Goal: Information Seeking & Learning: Learn about a topic

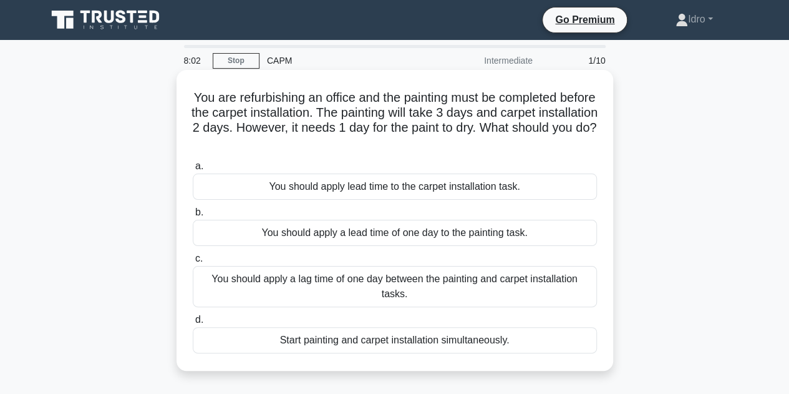
click at [247, 185] on div "You should apply lead time to the carpet installation task." at bounding box center [395, 186] width 404 height 26
click at [193, 170] on input "a. You should apply lead time to the carpet installation task." at bounding box center [193, 166] width 0 height 8
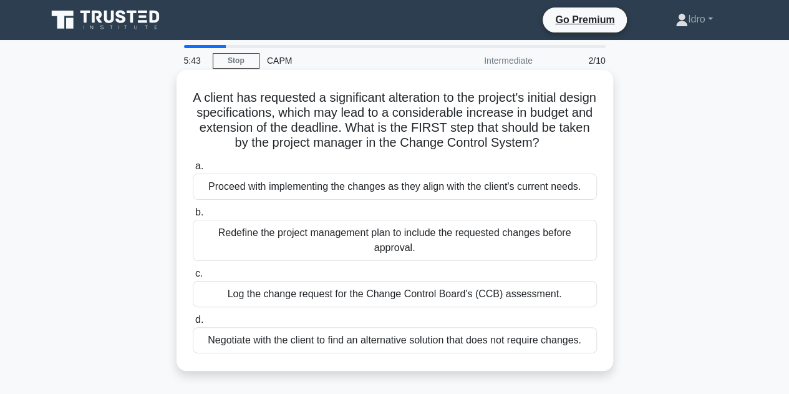
click at [316, 307] on div "Log the change request for the Change Control Board's (CCB) assessment." at bounding box center [395, 294] width 404 height 26
click at [193, 278] on input "c. Log the change request for the Change Control Board's (CCB) assessment." at bounding box center [193, 274] width 0 height 8
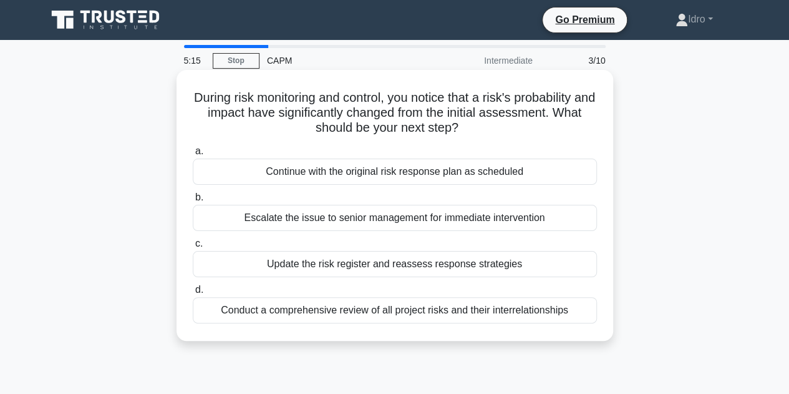
click at [219, 262] on div "Update the risk register and reassess response strategies" at bounding box center [395, 264] width 404 height 26
click at [193, 248] on input "c. Update the risk register and reassess response strategies" at bounding box center [193, 244] width 0 height 8
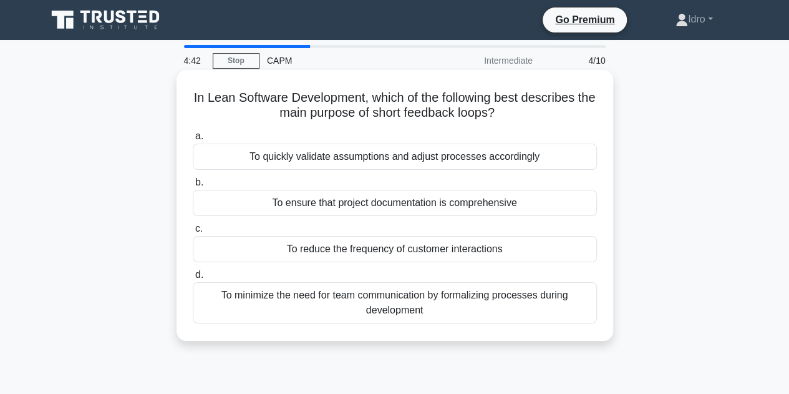
click at [213, 163] on div "To quickly validate assumptions and adjust processes accordingly" at bounding box center [395, 157] width 404 height 26
click at [193, 140] on input "a. To quickly validate assumptions and adjust processes accordingly" at bounding box center [193, 136] width 0 height 8
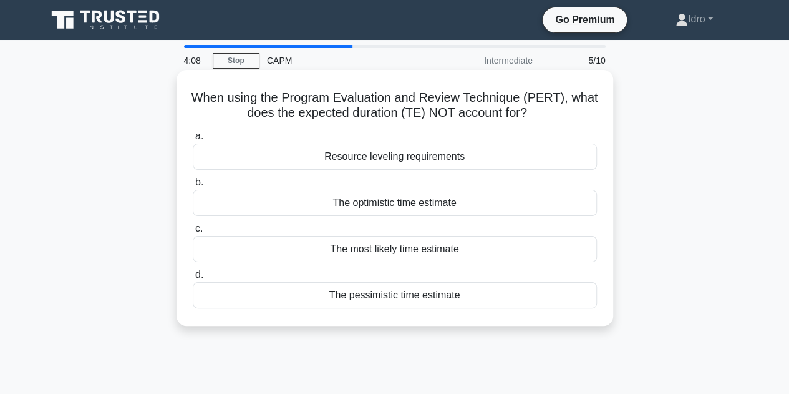
click at [292, 252] on div "The most likely time estimate" at bounding box center [395, 249] width 404 height 26
click at [193, 233] on input "c. The most likely time estimate" at bounding box center [193, 229] width 0 height 8
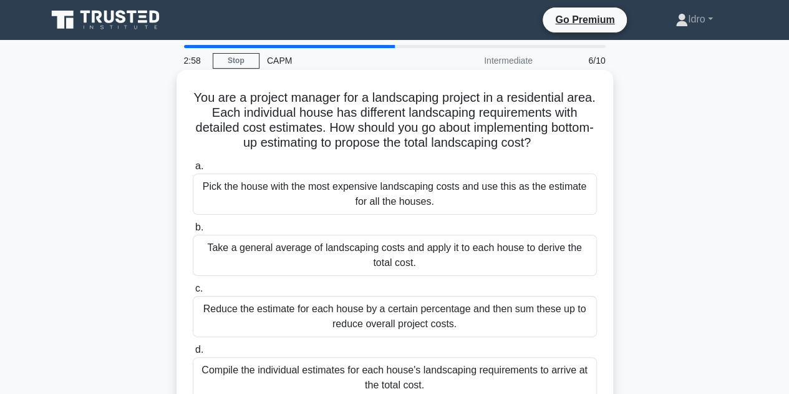
click at [205, 372] on div "Compile the individual estimates for each house's landscaping requirements to a…" at bounding box center [395, 377] width 404 height 41
click at [242, 383] on div "Compile the individual estimates for each house's landscaping requirements to a…" at bounding box center [395, 377] width 404 height 41
click at [193, 354] on input "d. Compile the individual estimates for each house's landscaping requirements t…" at bounding box center [193, 350] width 0 height 8
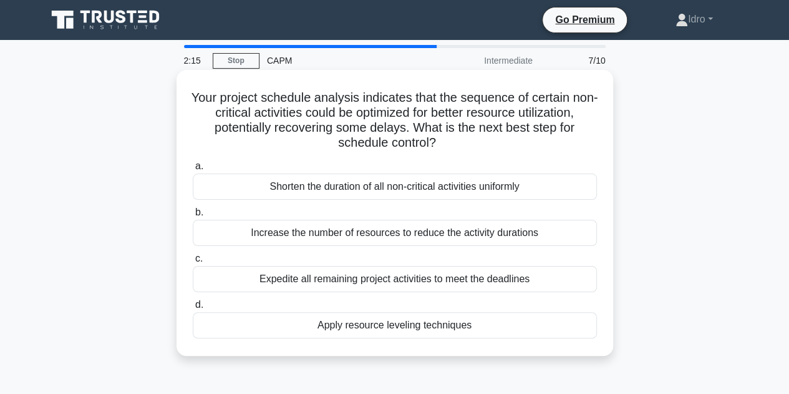
click at [243, 317] on div "Apply resource leveling techniques" at bounding box center [395, 325] width 404 height 26
click at [193, 309] on input "d. Apply resource leveling techniques" at bounding box center [193, 305] width 0 height 8
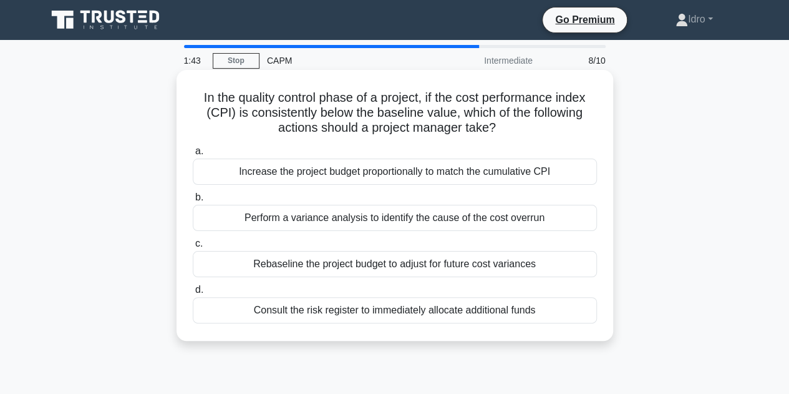
click at [210, 215] on div "Perform a variance analysis to identify the cause of the cost overrun" at bounding box center [395, 218] width 404 height 26
click at [193, 202] on input "b. Perform a variance analysis to identify the cause of the cost overrun" at bounding box center [193, 197] width 0 height 8
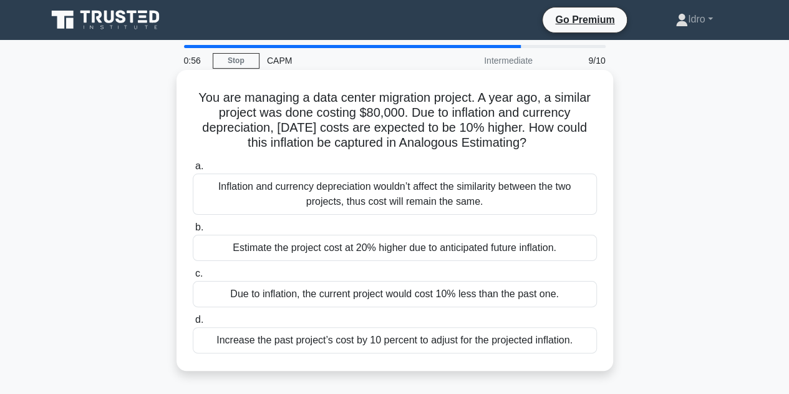
click at [200, 338] on div "Increase the past project’s cost by 10 percent to adjust for the projected infl…" at bounding box center [395, 340] width 404 height 26
click at [193, 324] on input "d. Increase the past project’s cost by 10 percent to adjust for the projected i…" at bounding box center [193, 320] width 0 height 8
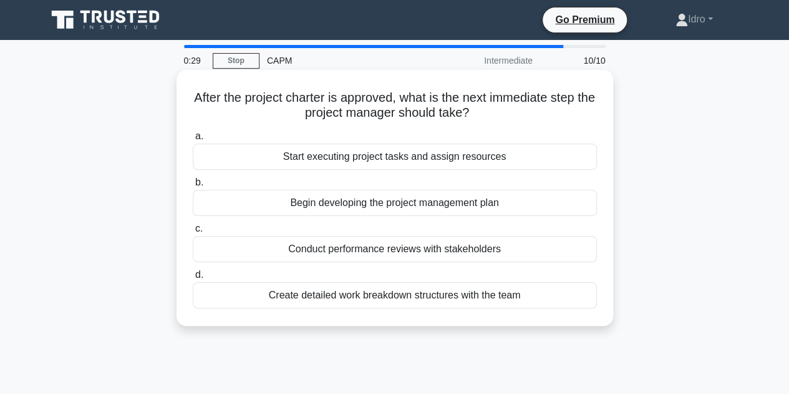
click at [234, 202] on div "Begin developing the project management plan" at bounding box center [395, 203] width 404 height 26
click at [193, 187] on input "b. Begin developing the project management plan" at bounding box center [193, 182] width 0 height 8
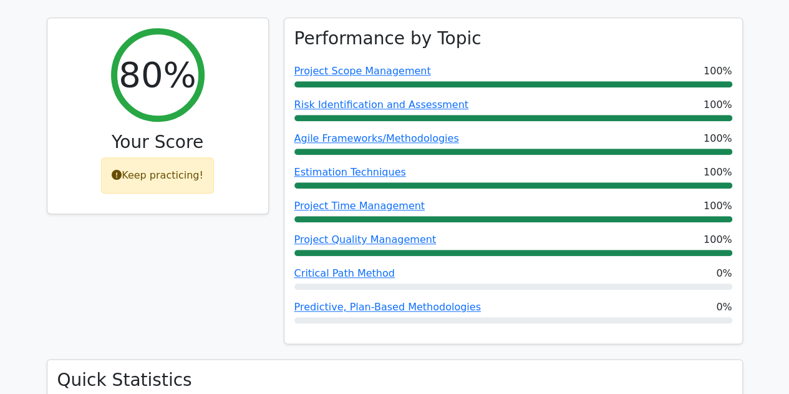
drag, startPoint x: 792, startPoint y: 44, endPoint x: 793, endPoint y: 122, distance: 78.6
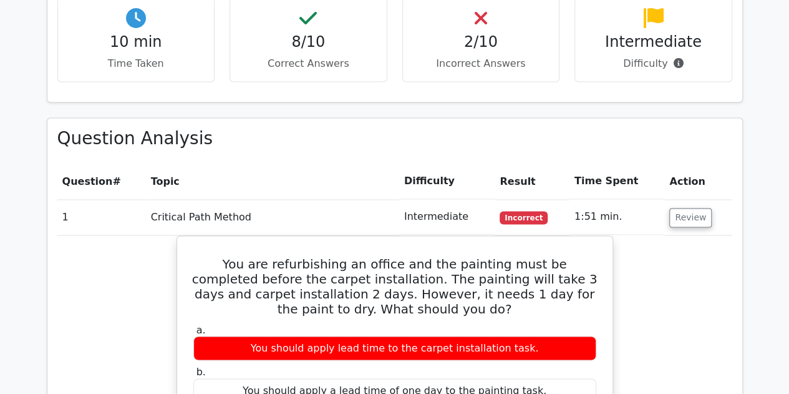
scroll to position [1012, 0]
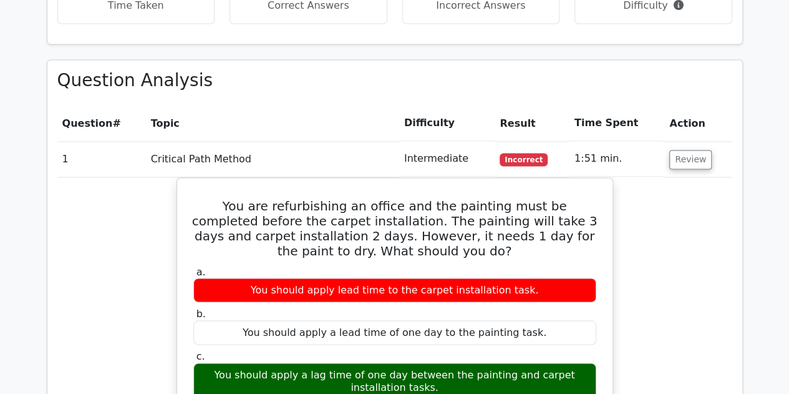
click at [789, 210] on main "Go Premium Certified Associate in Project Management Preparation Package (2025)…" at bounding box center [394, 298] width 789 height 2540
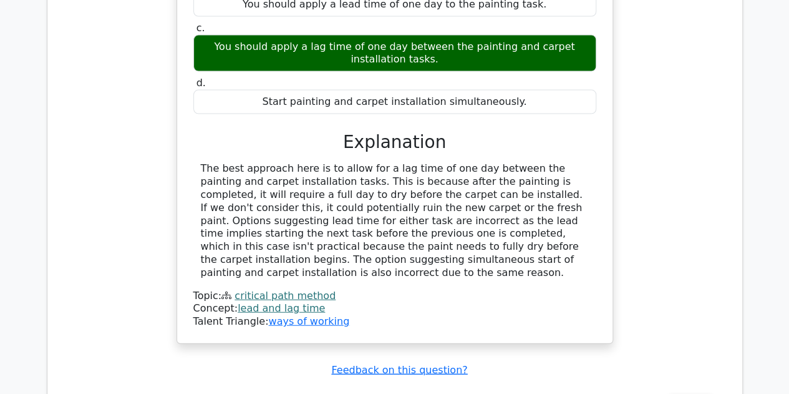
scroll to position [1382, 0]
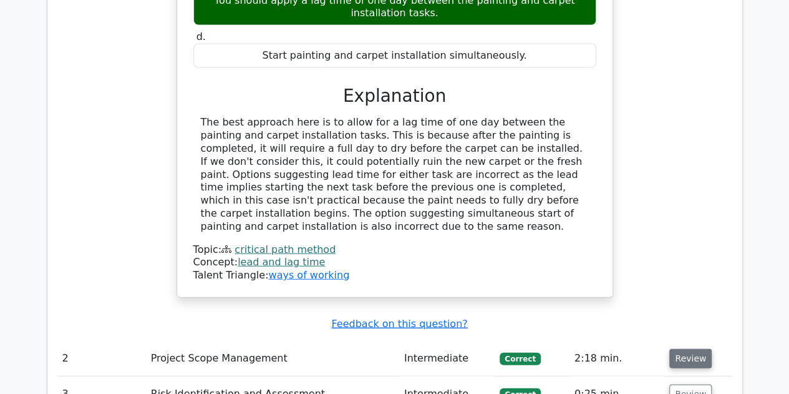
click at [678, 349] on button "Review" at bounding box center [691, 358] width 42 height 19
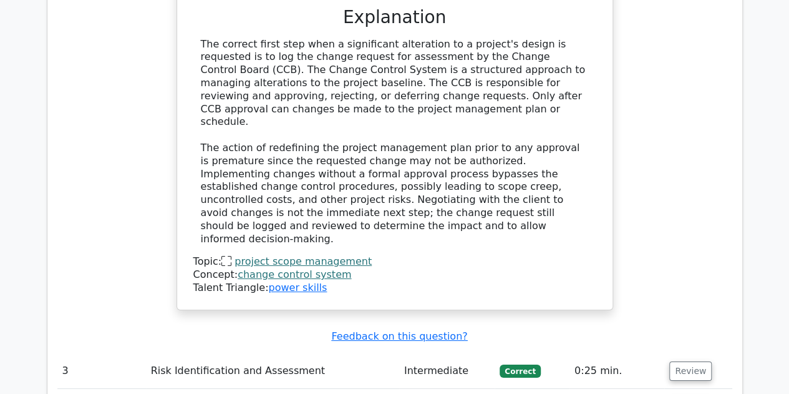
scroll to position [2118, 0]
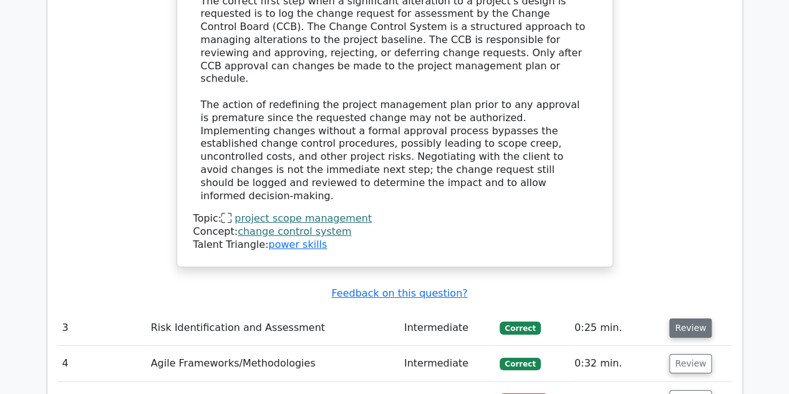
click at [681, 318] on button "Review" at bounding box center [691, 327] width 42 height 19
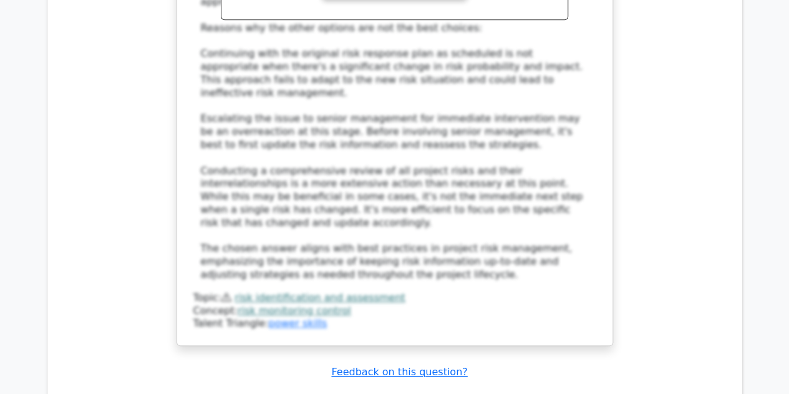
scroll to position [2896, 0]
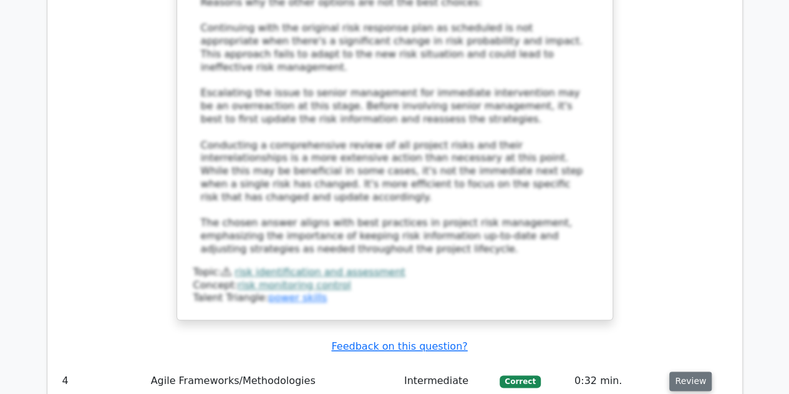
click at [688, 371] on button "Review" at bounding box center [691, 380] width 42 height 19
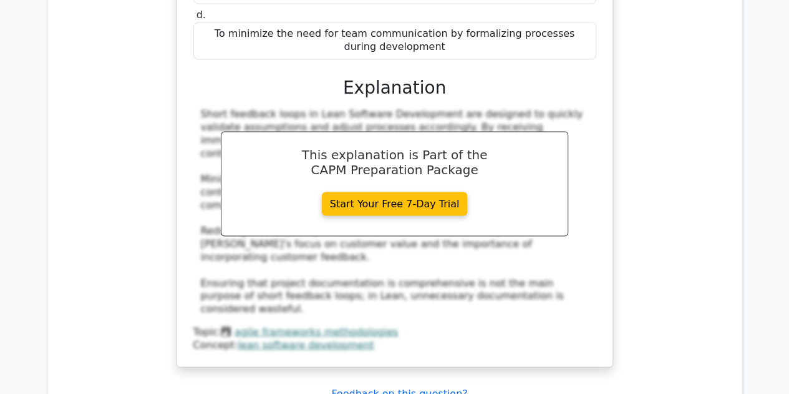
scroll to position [3478, 0]
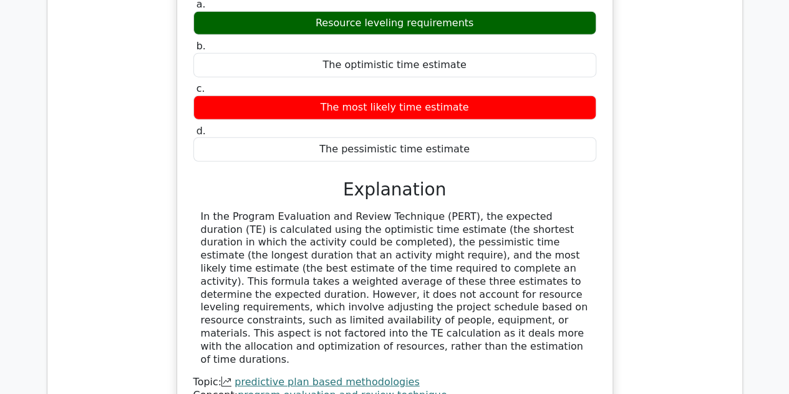
scroll to position [4006, 0]
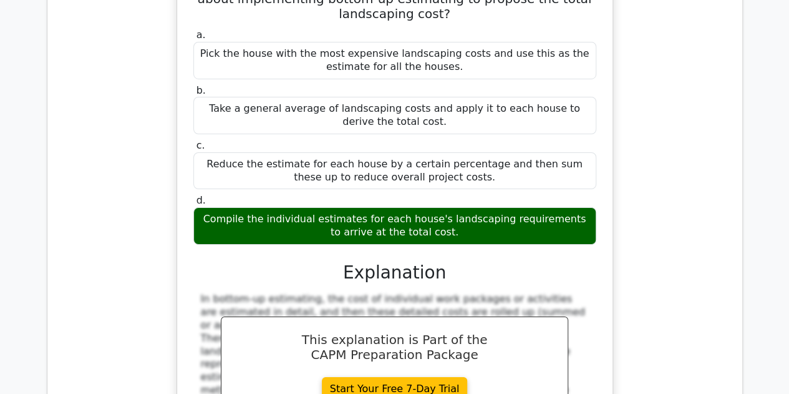
scroll to position [4612, 0]
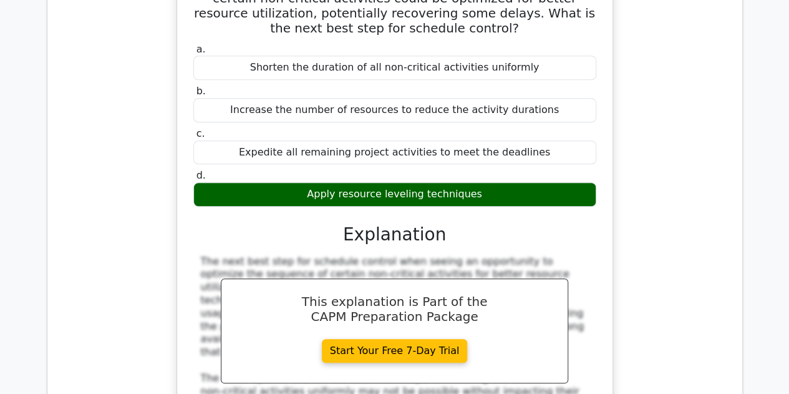
scroll to position [5248, 0]
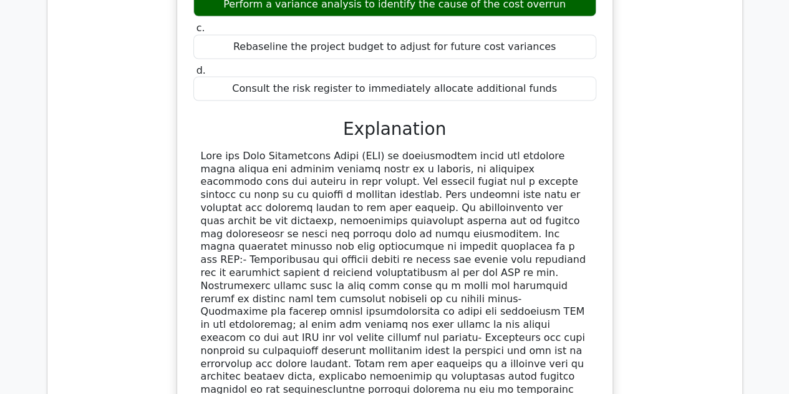
scroll to position [6025, 0]
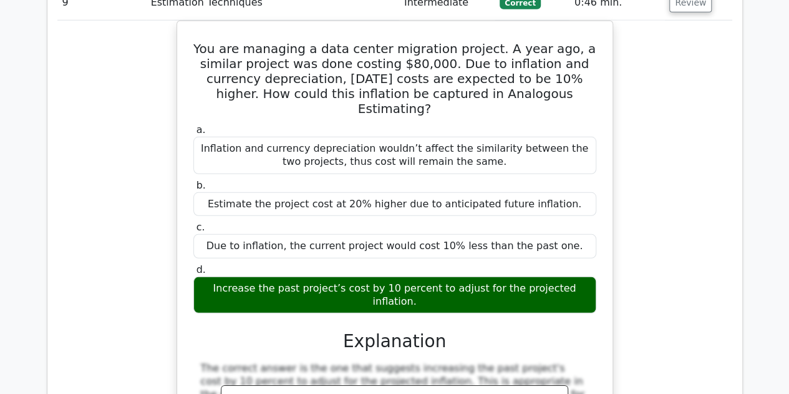
scroll to position [6596, 0]
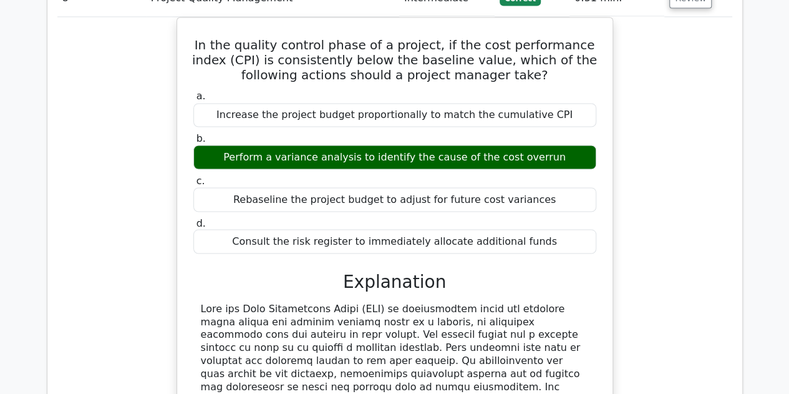
scroll to position [5518, 0]
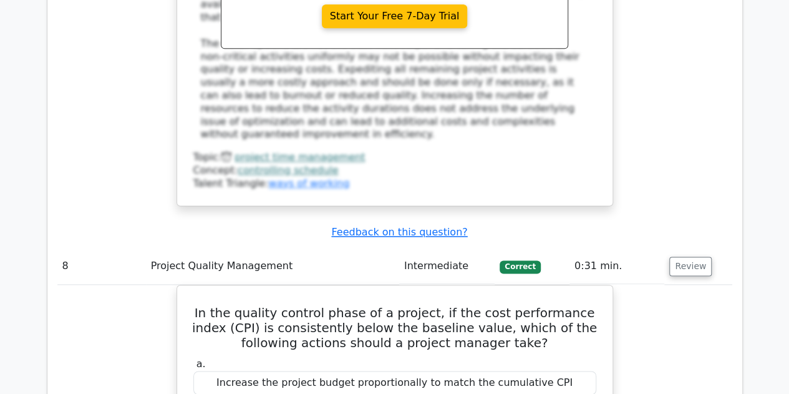
copy body "Idro Profile Settings Go Premium Certified Associate in Project Management Prep…"
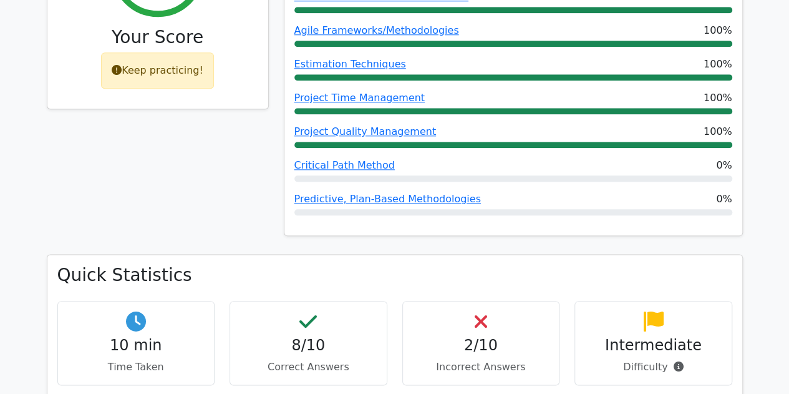
scroll to position [921, 0]
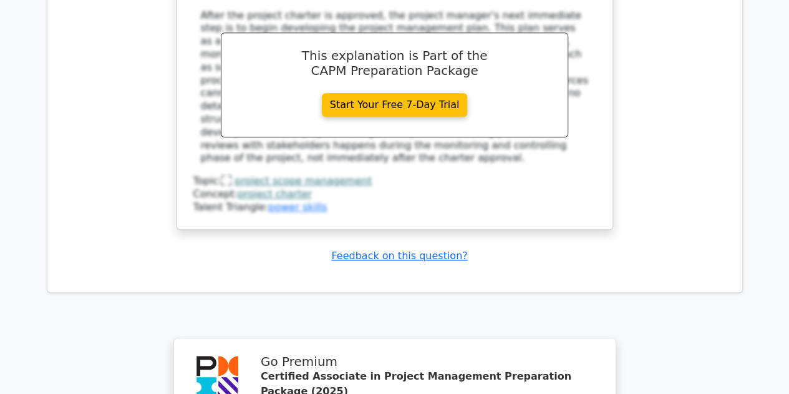
scroll to position [7471, 0]
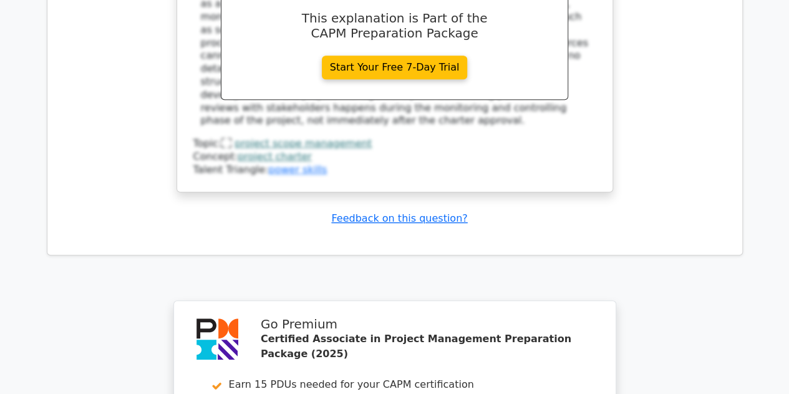
drag, startPoint x: 331, startPoint y: 209, endPoint x: 325, endPoint y: 208, distance: 6.4
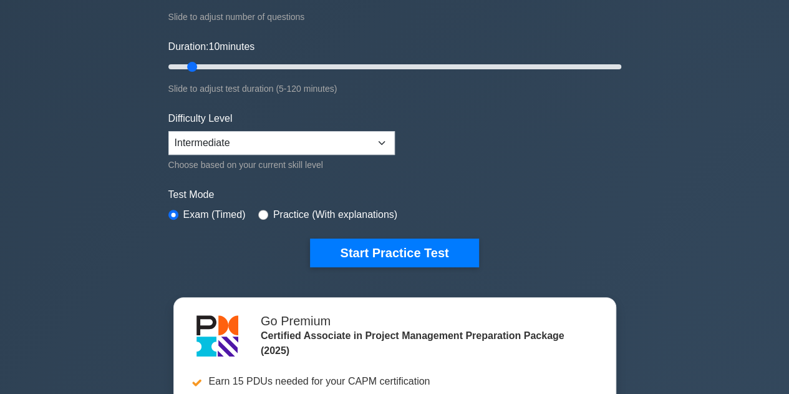
scroll to position [225, 0]
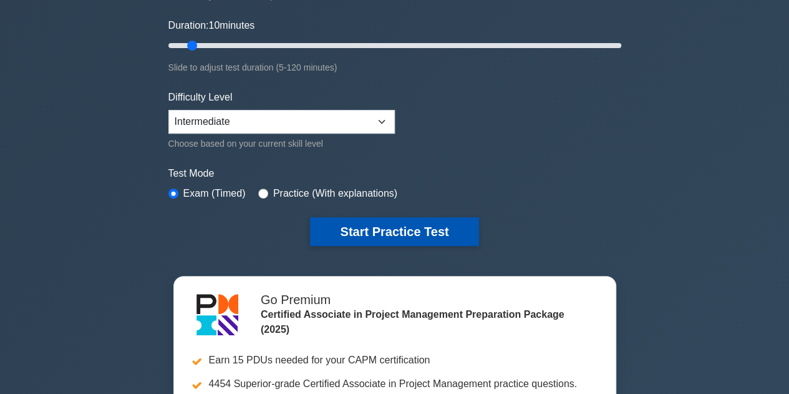
click at [338, 232] on button "Start Practice Test" at bounding box center [394, 231] width 168 height 29
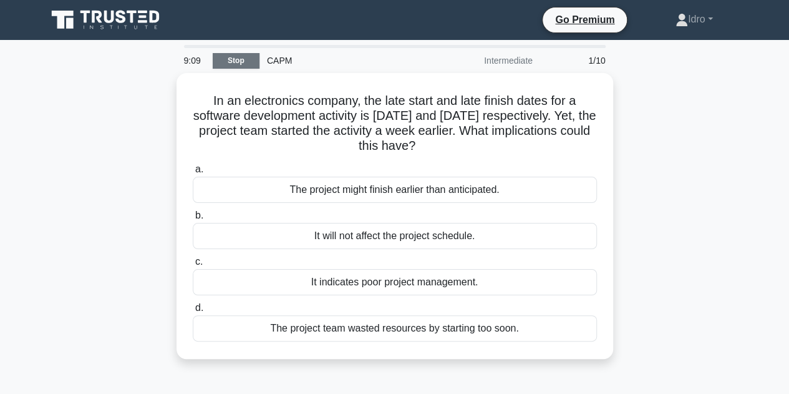
click at [237, 60] on link "Stop" at bounding box center [236, 61] width 47 height 16
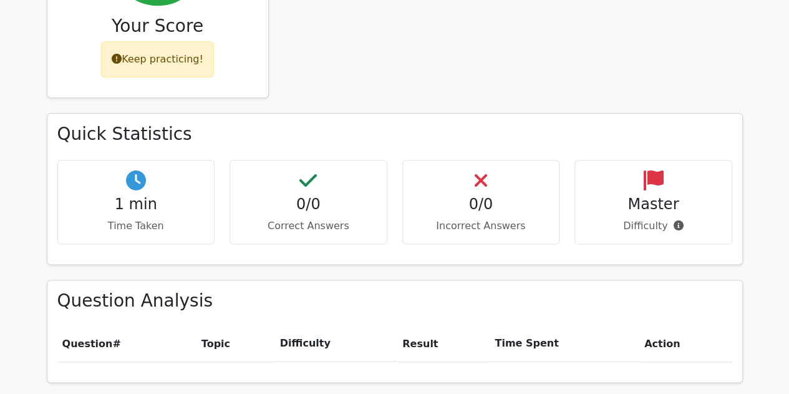
scroll to position [679, 0]
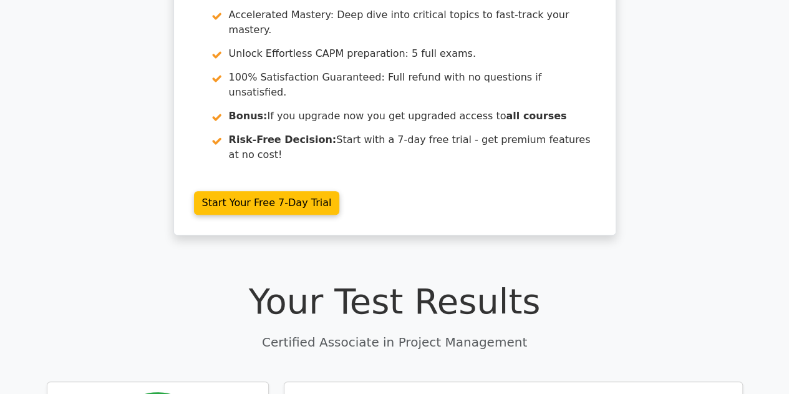
drag, startPoint x: 793, startPoint y: 205, endPoint x: 785, endPoint y: 73, distance: 132.5
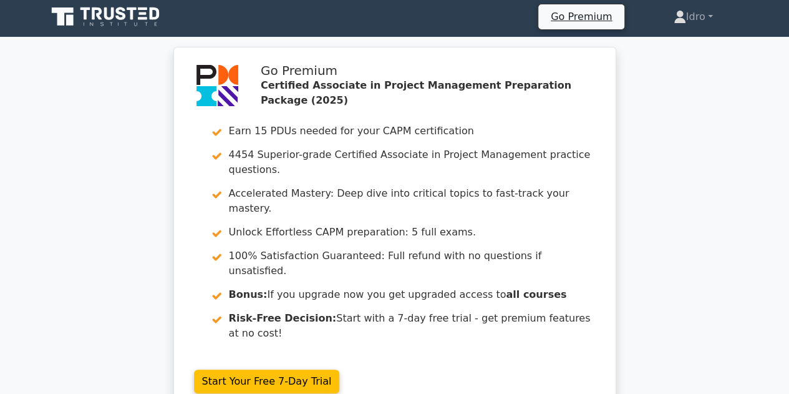
scroll to position [0, 0]
